Goal: Book appointment/travel/reservation

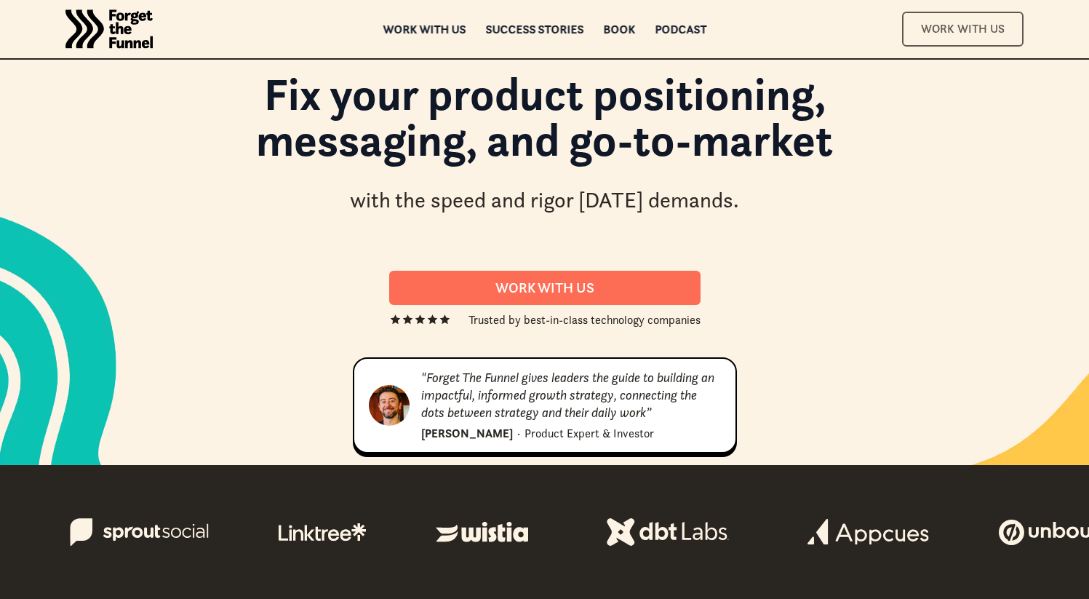
click at [965, 40] on link "Work With Us" at bounding box center [962, 29] width 121 height 34
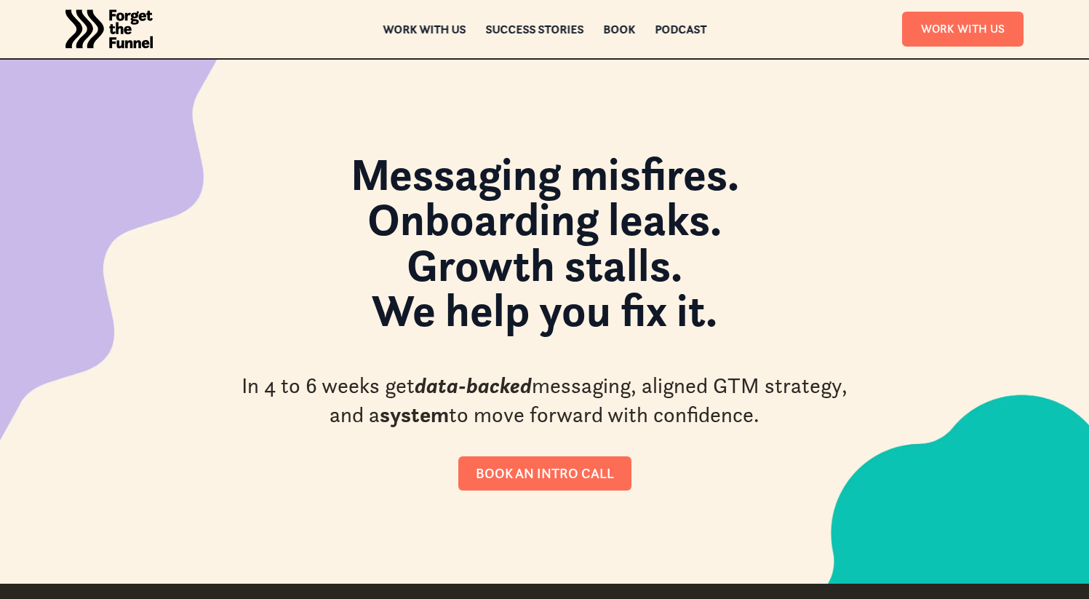
scroll to position [3, 0]
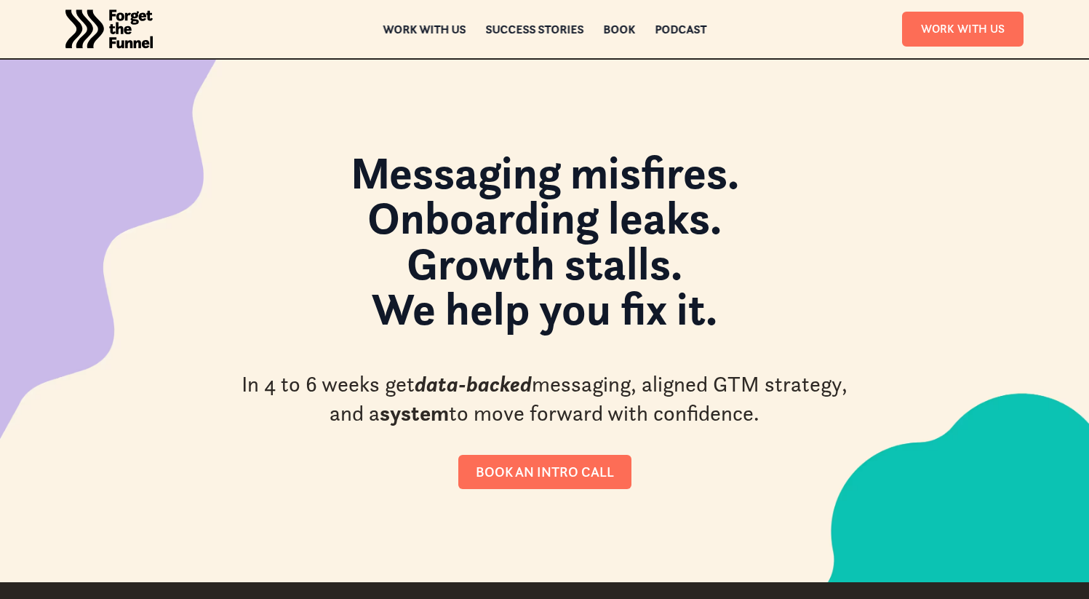
click at [549, 491] on div "Messaging misfires. Onboarding leaks. Growth stalls. We help you fix it. In 4 t…" at bounding box center [545, 319] width 764 height 525
click at [539, 477] on div "Book an intro call" at bounding box center [545, 471] width 138 height 17
